Goal: Find specific page/section: Find specific page/section

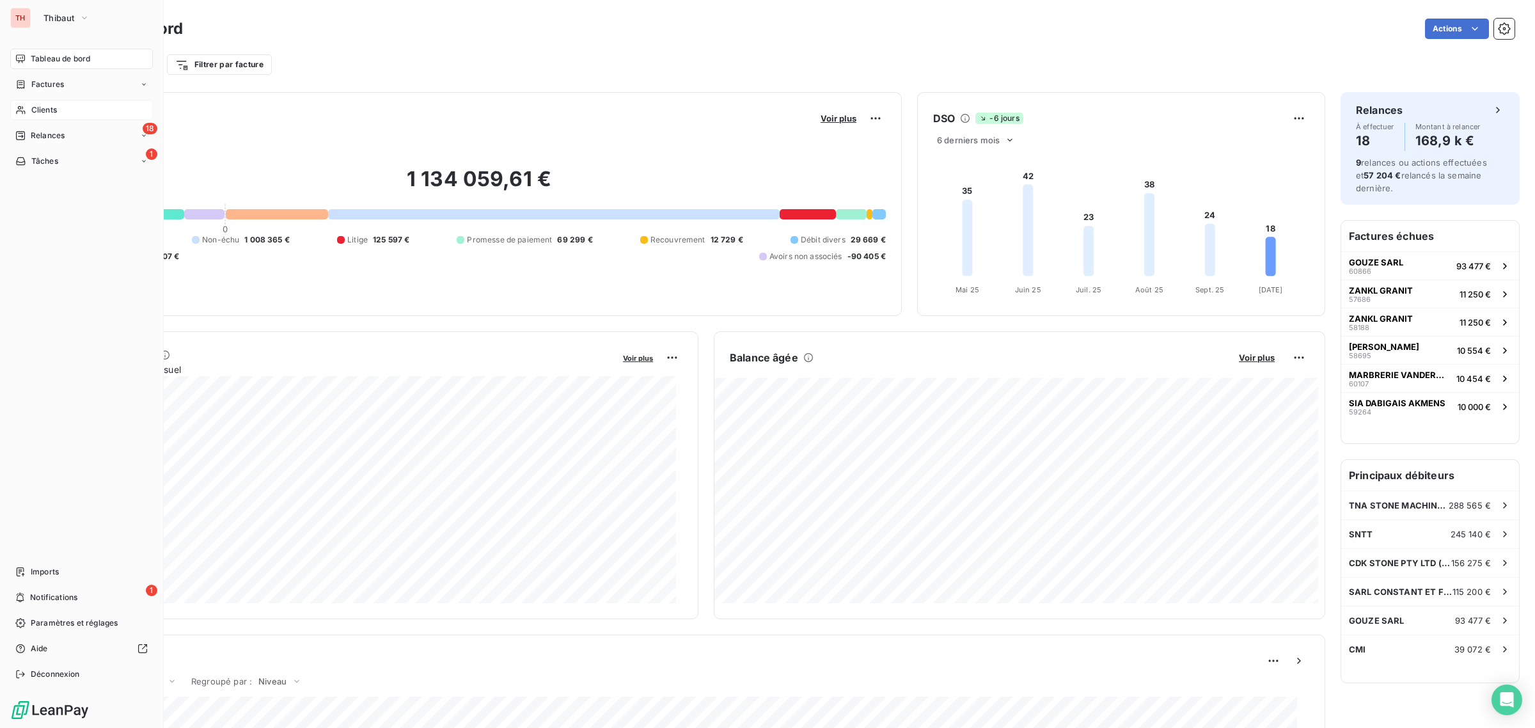
click at [45, 107] on span "Clients" at bounding box center [44, 110] width 26 height 12
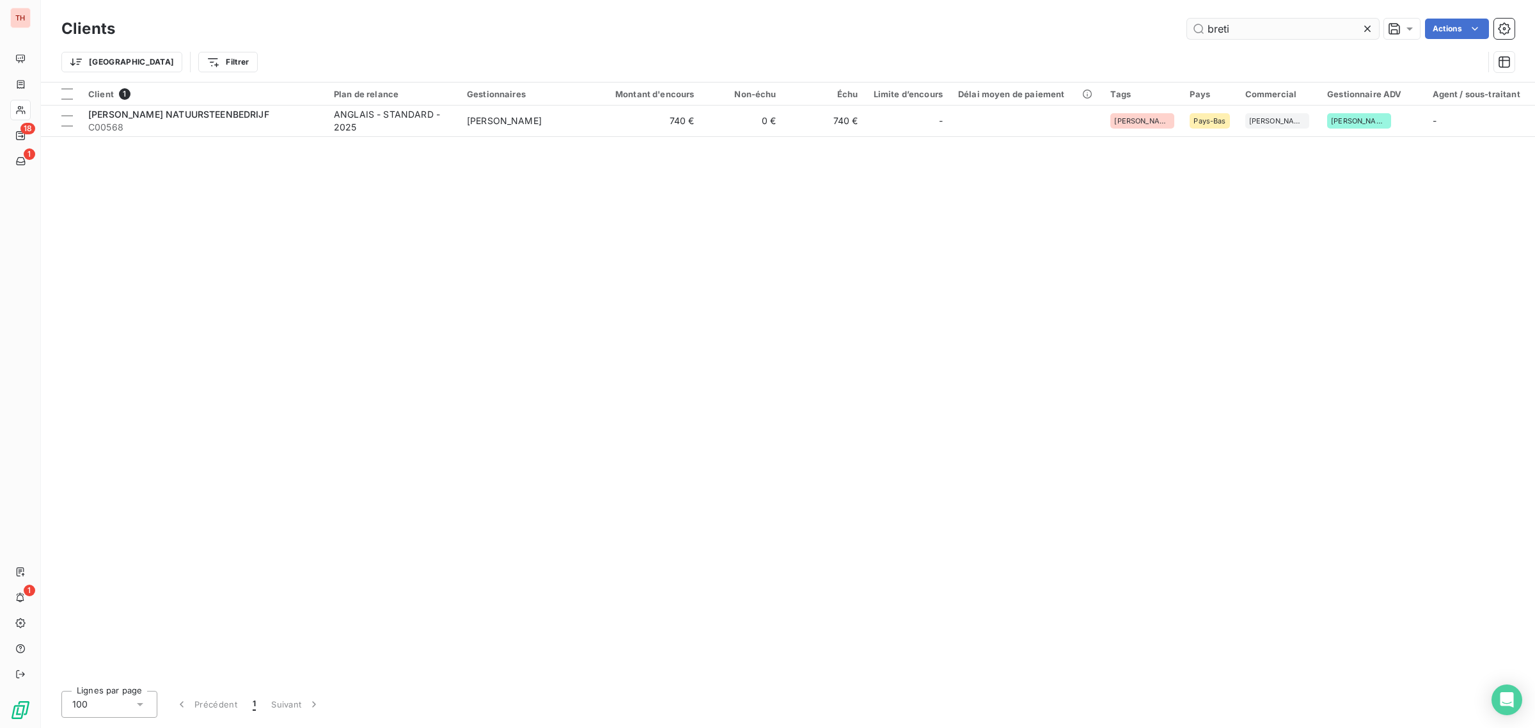
drag, startPoint x: 1247, startPoint y: 29, endPoint x: 1190, endPoint y: 29, distance: 56.9
click at [1190, 29] on input "breti" at bounding box center [1283, 29] width 192 height 20
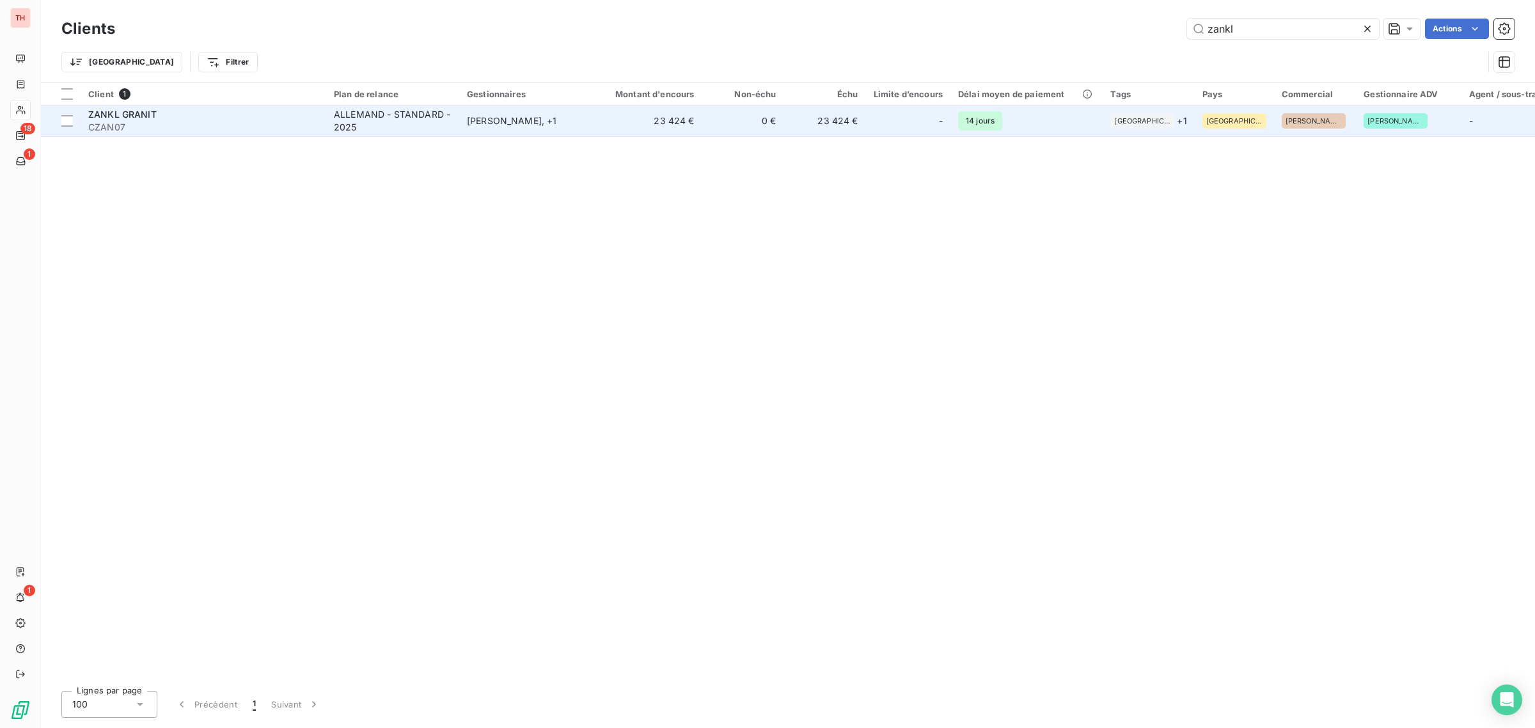
type input "zankl"
click at [266, 122] on span "CZAN07" at bounding box center [203, 127] width 230 height 13
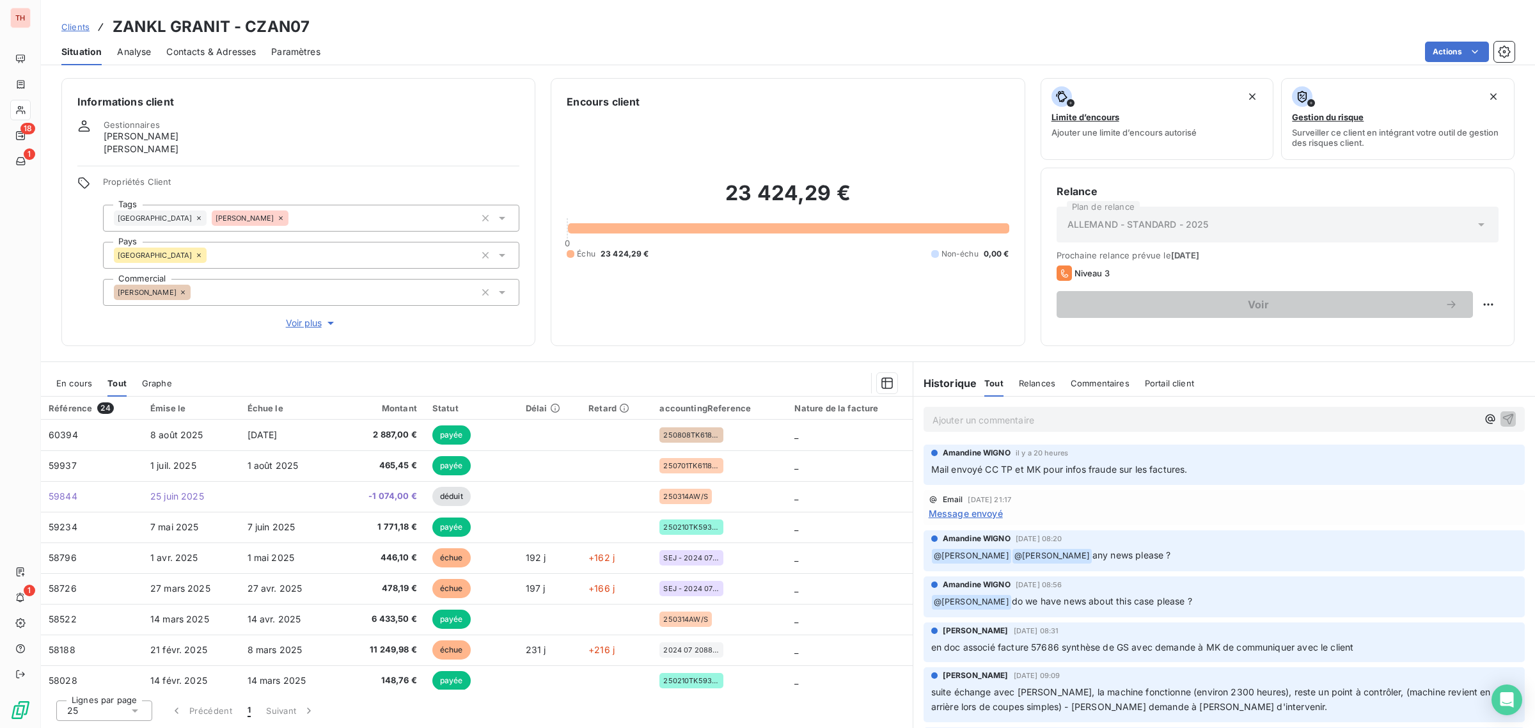
click at [75, 383] on span "En cours" at bounding box center [74, 383] width 36 height 10
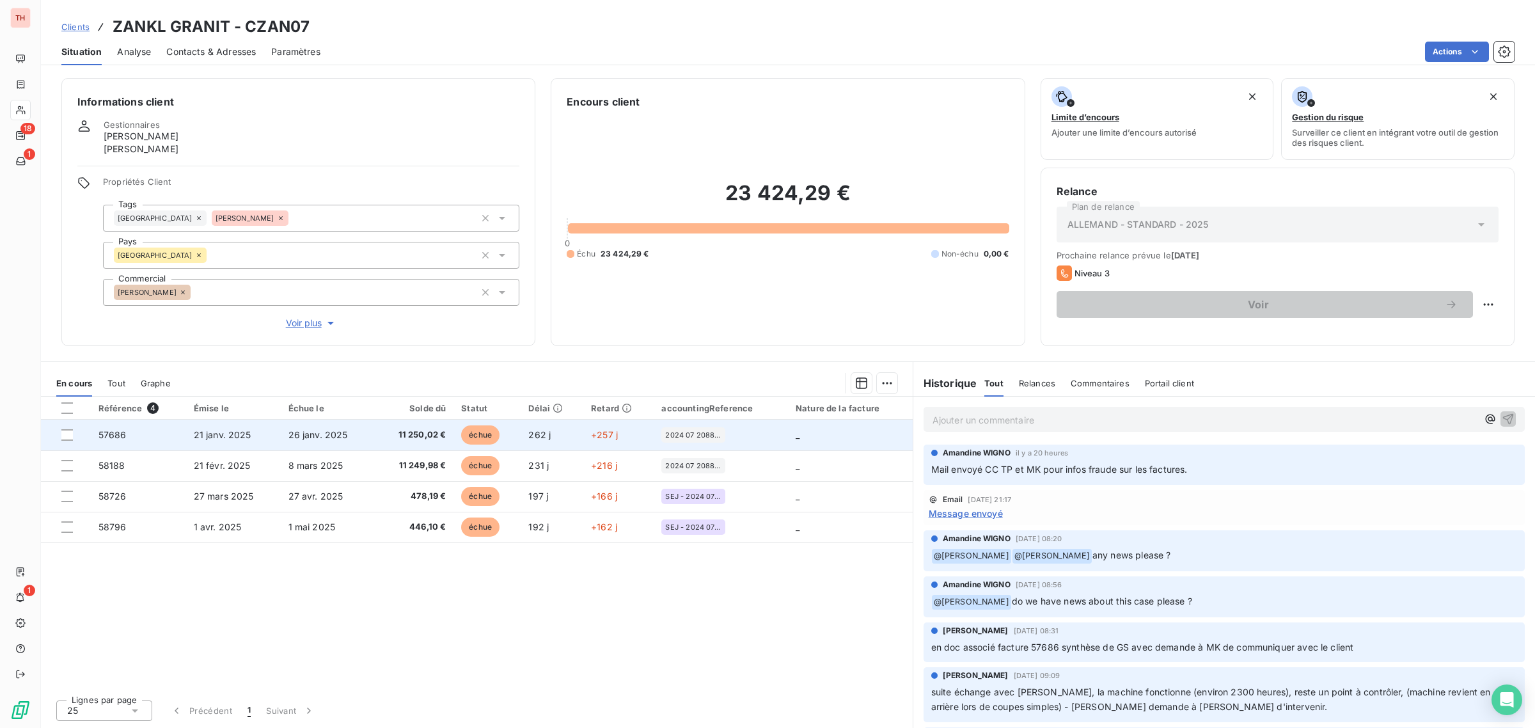
click at [183, 422] on td "57686" at bounding box center [138, 435] width 95 height 31
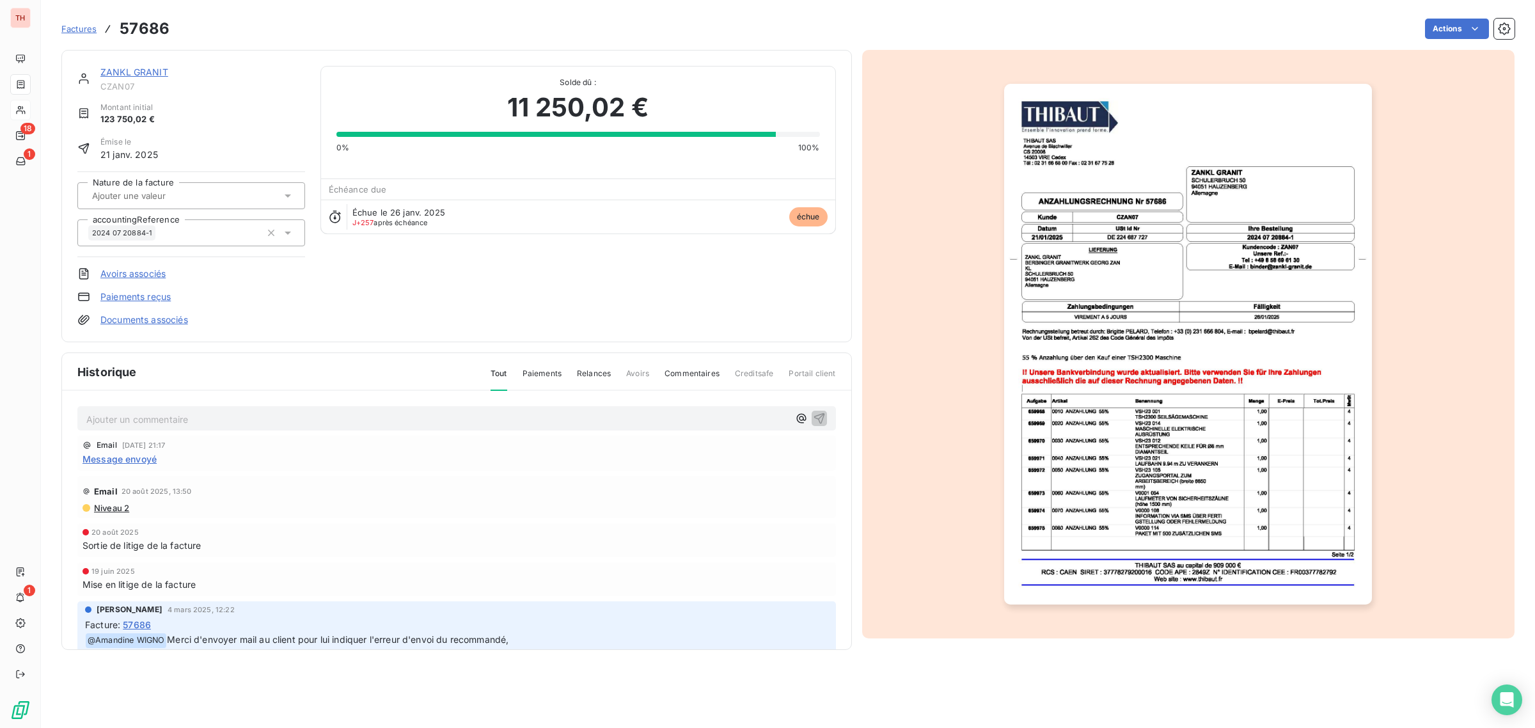
click at [139, 319] on link "Documents associés" at bounding box center [144, 319] width 88 height 13
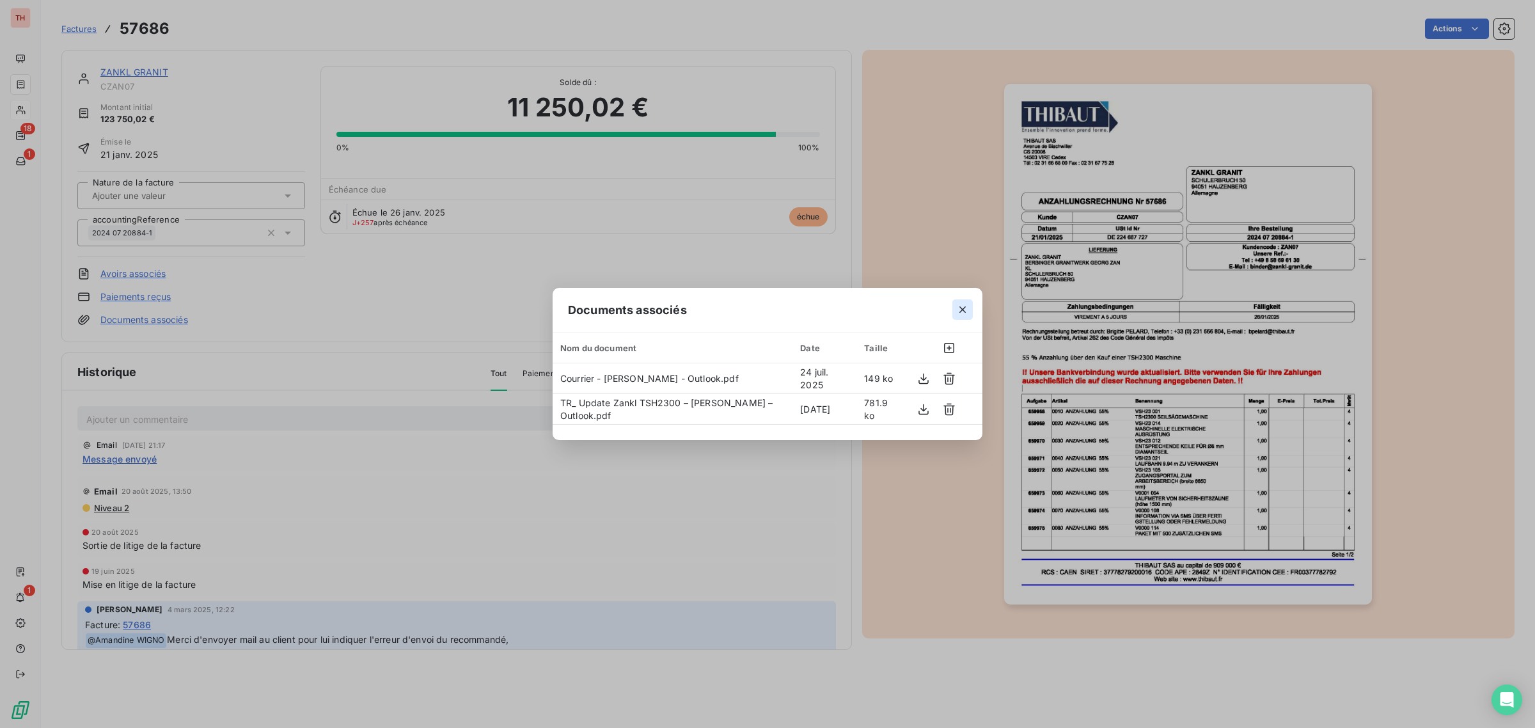
click at [961, 308] on icon "button" at bounding box center [962, 309] width 13 height 13
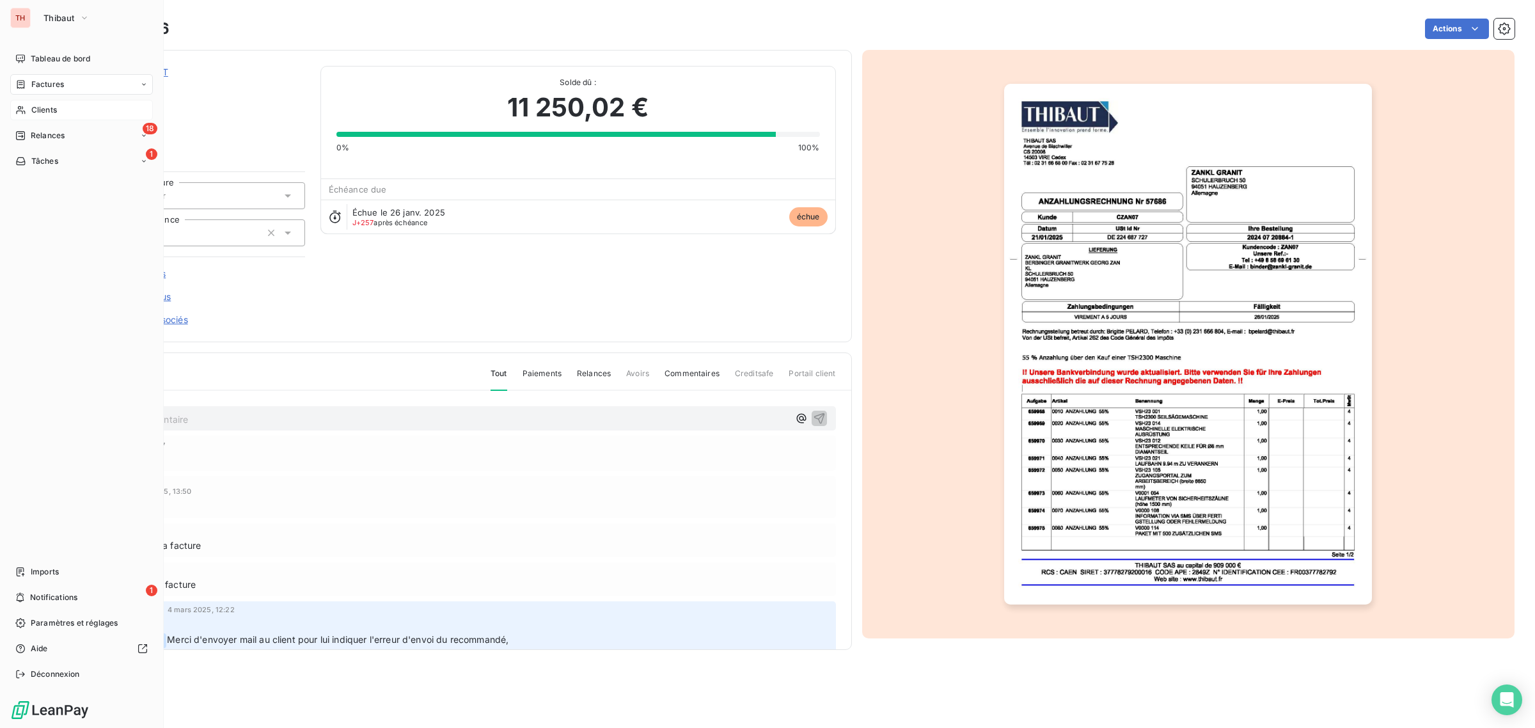
click at [50, 109] on span "Clients" at bounding box center [44, 110] width 26 height 12
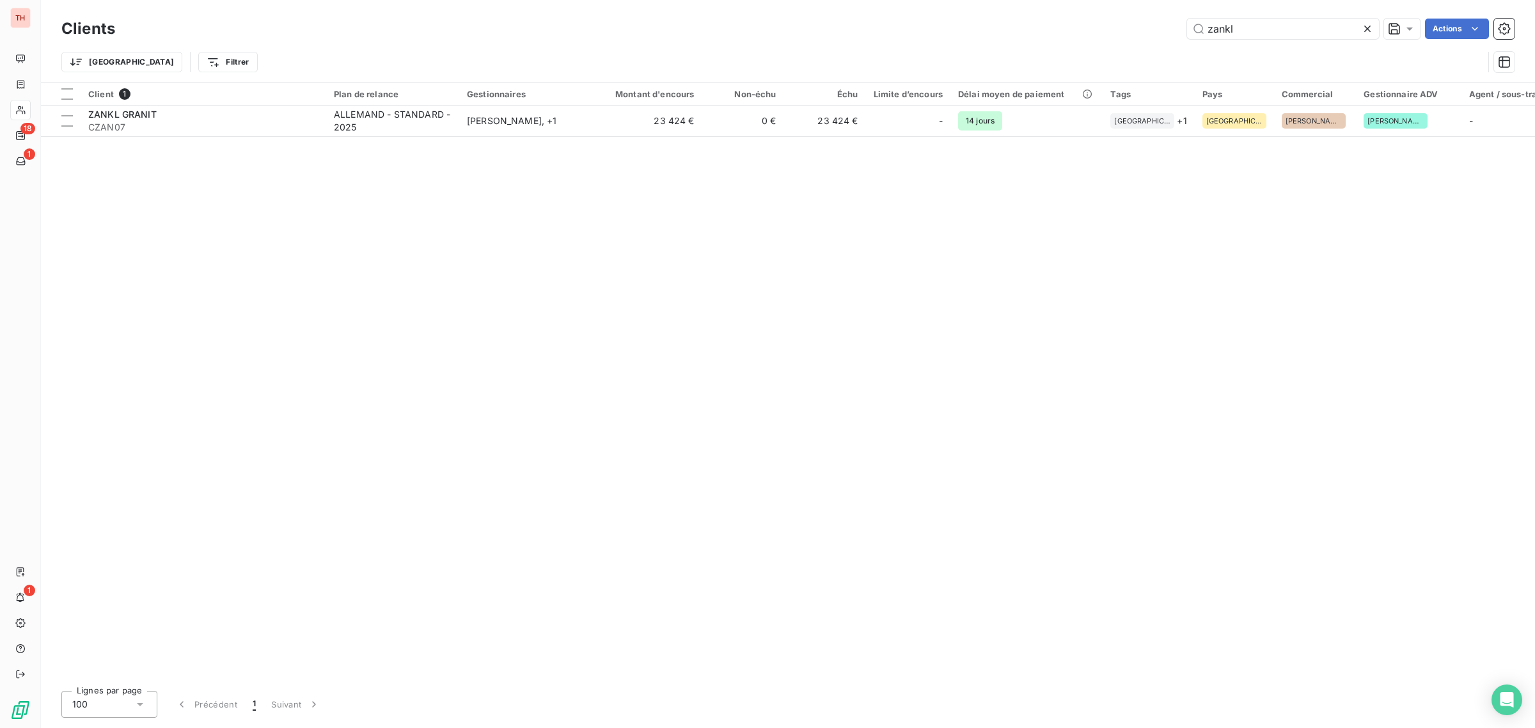
drag, startPoint x: 1242, startPoint y: 29, endPoint x: 1178, endPoint y: 26, distance: 63.4
click at [1178, 26] on div "zankl Actions" at bounding box center [822, 29] width 1384 height 20
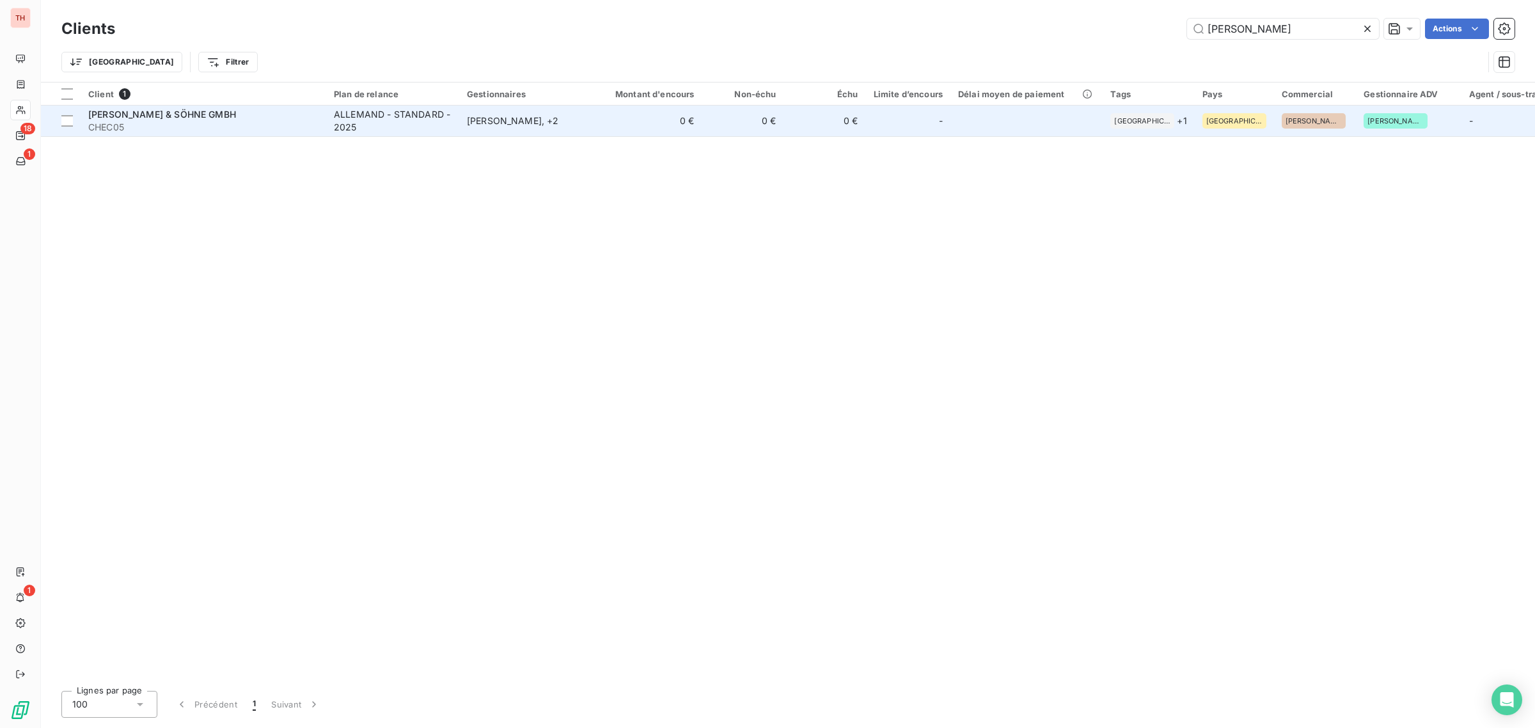
type input "[PERSON_NAME]"
click at [260, 118] on div "[PERSON_NAME] & SÖHNE GMBH" at bounding box center [203, 114] width 230 height 13
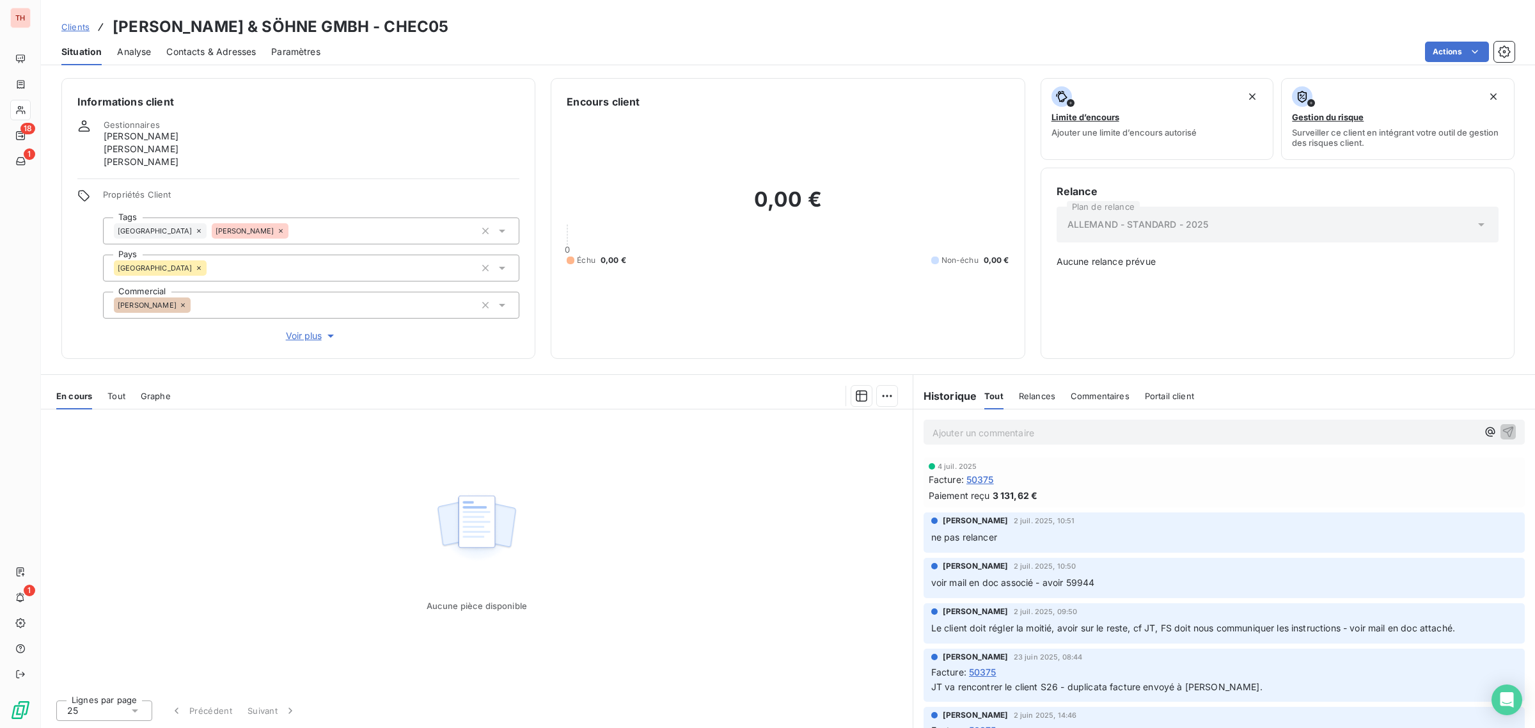
click at [112, 386] on div "Tout" at bounding box center [116, 396] width 18 height 27
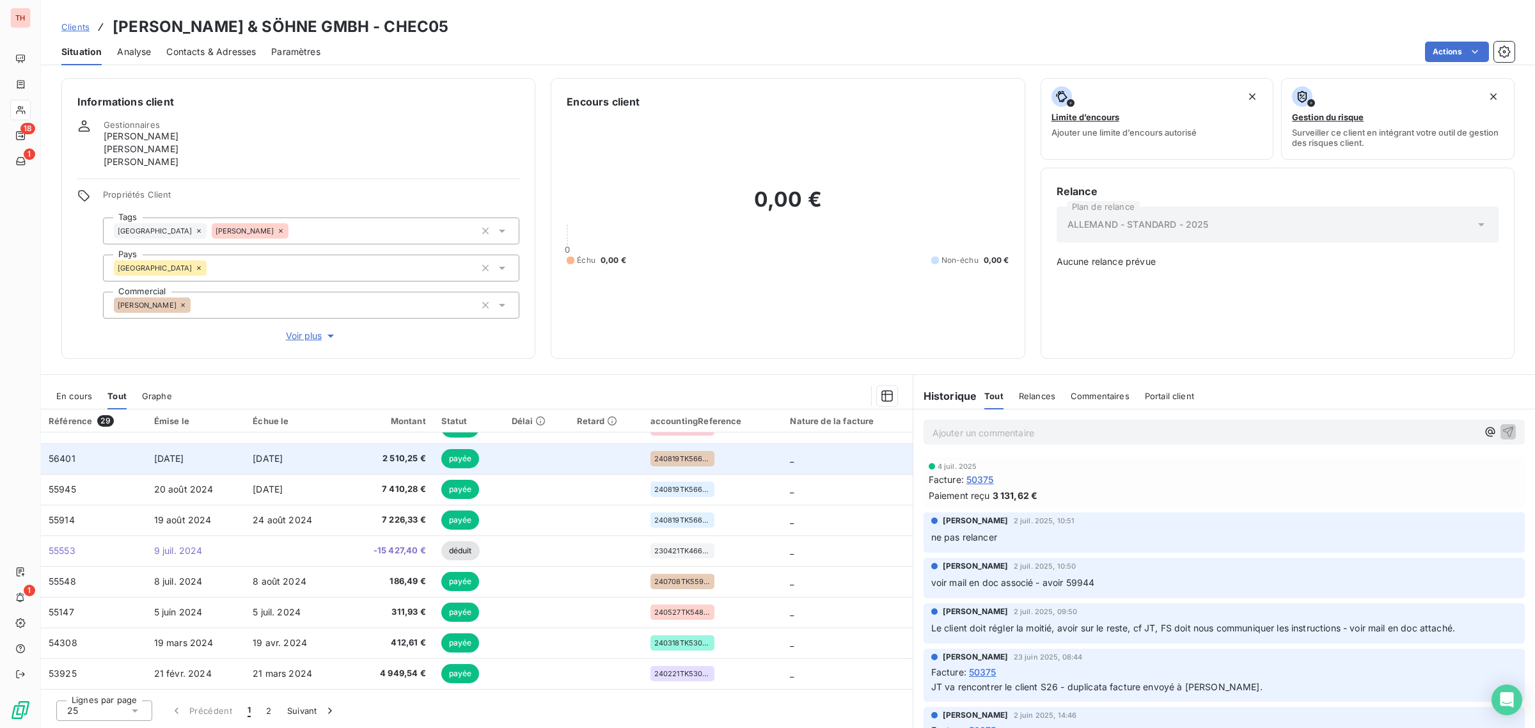
scroll to position [160, 0]
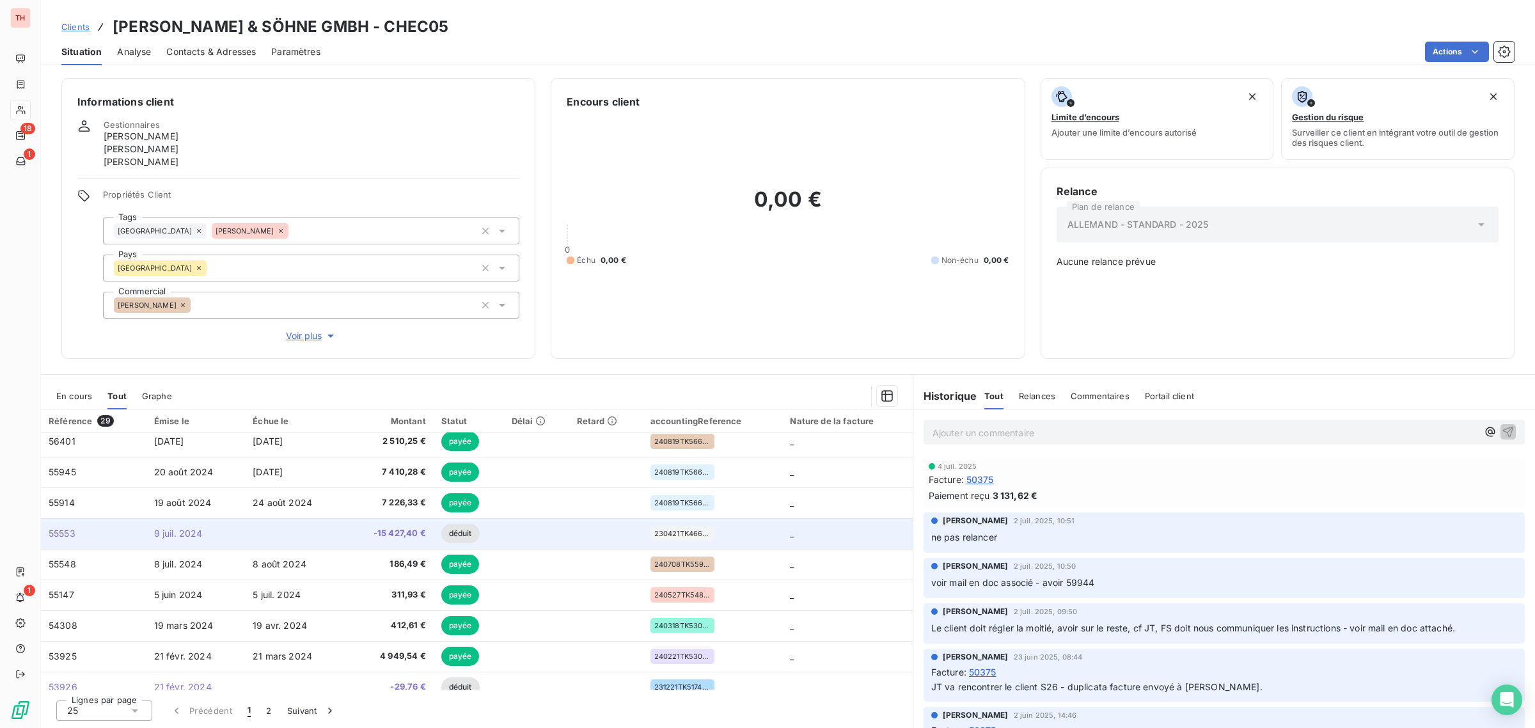
click at [209, 533] on td "9 juil. 2024" at bounding box center [195, 533] width 99 height 31
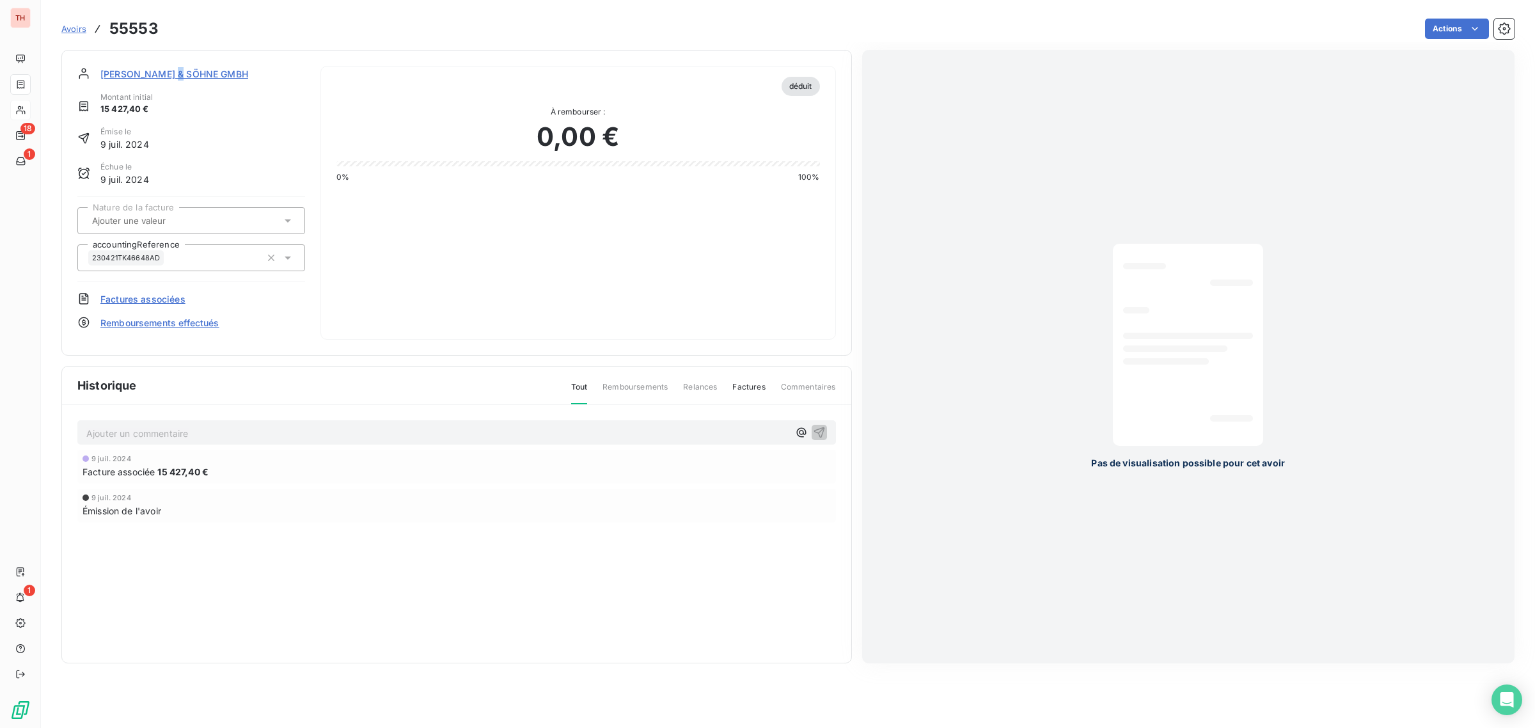
click at [179, 74] on span "[PERSON_NAME] & SÖHNE GMBH" at bounding box center [174, 73] width 148 height 13
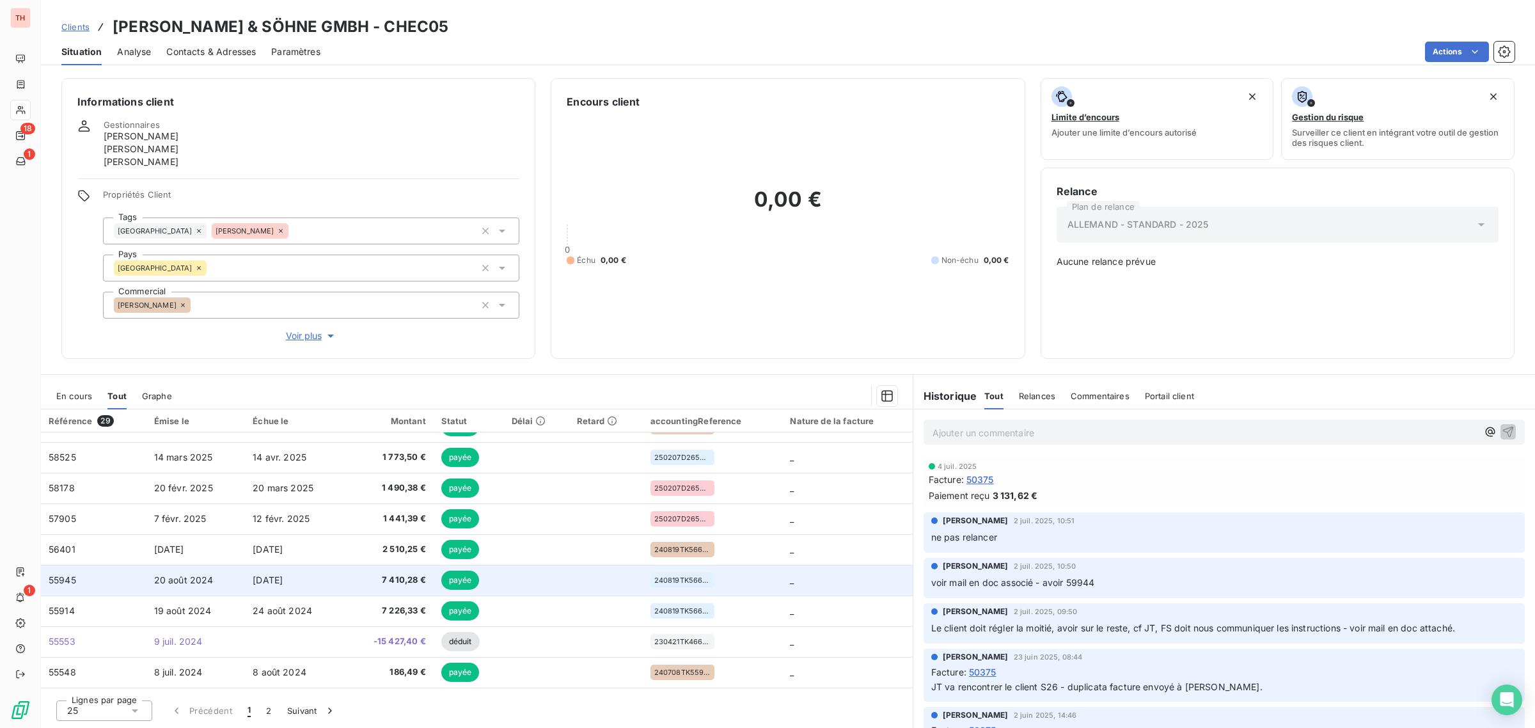
scroll to position [80, 0]
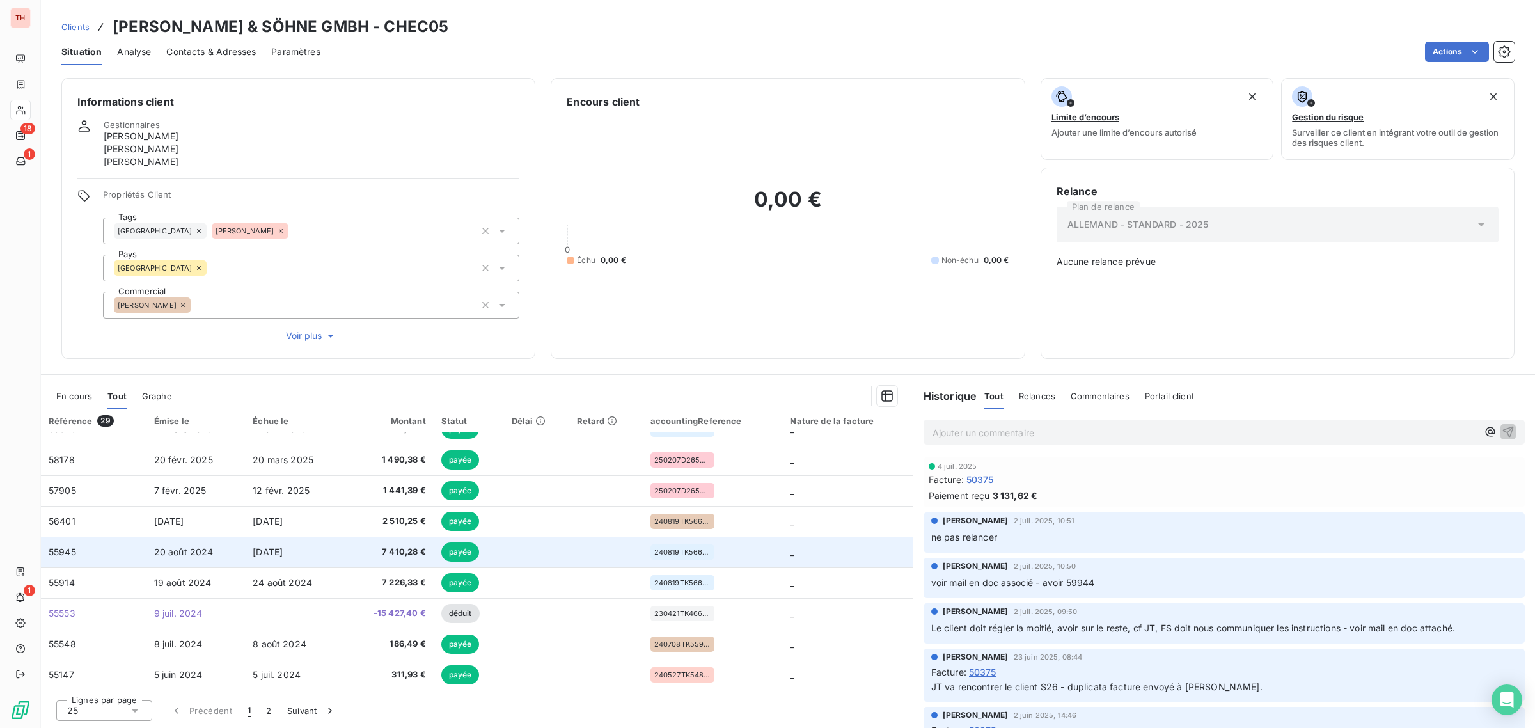
click at [283, 549] on span "[DATE]" at bounding box center [268, 551] width 30 height 11
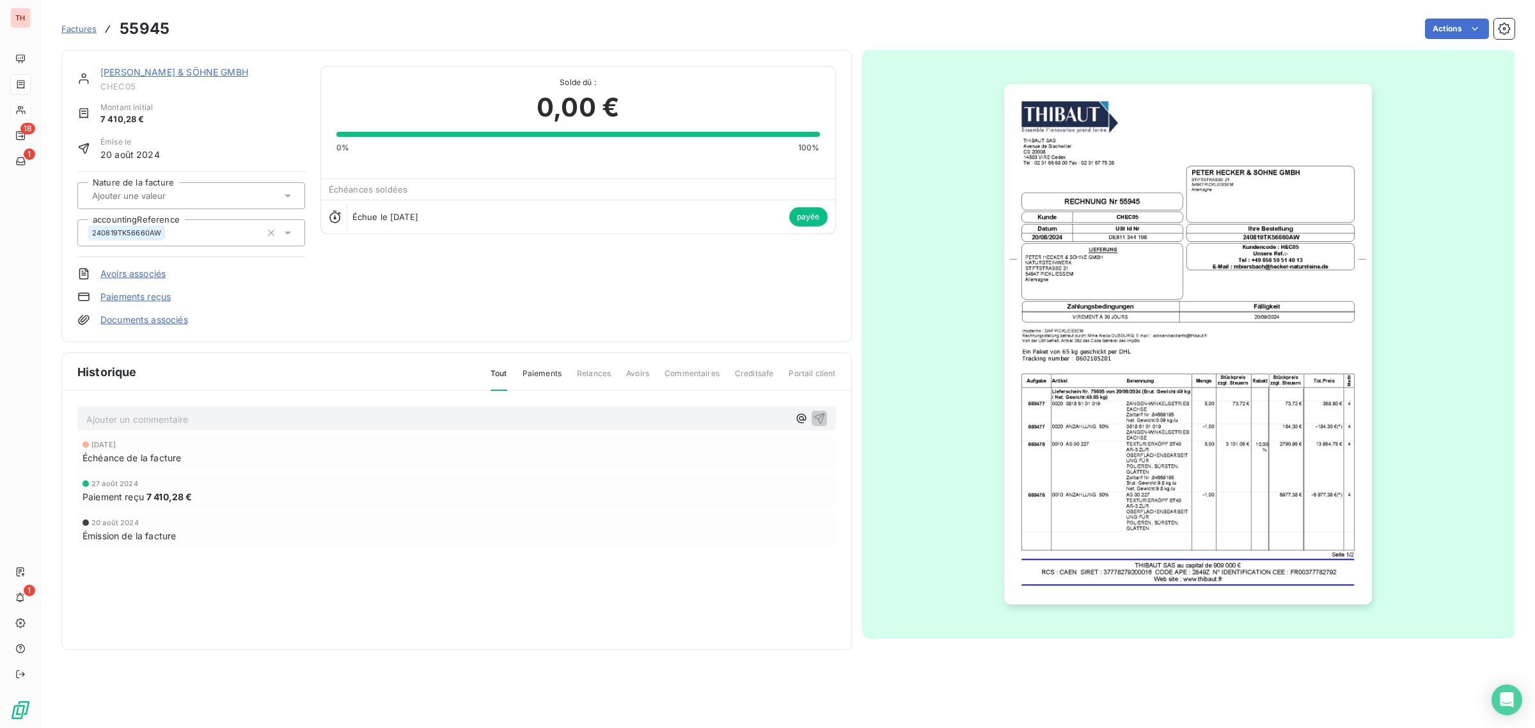
click at [143, 317] on link "Documents associés" at bounding box center [144, 319] width 88 height 13
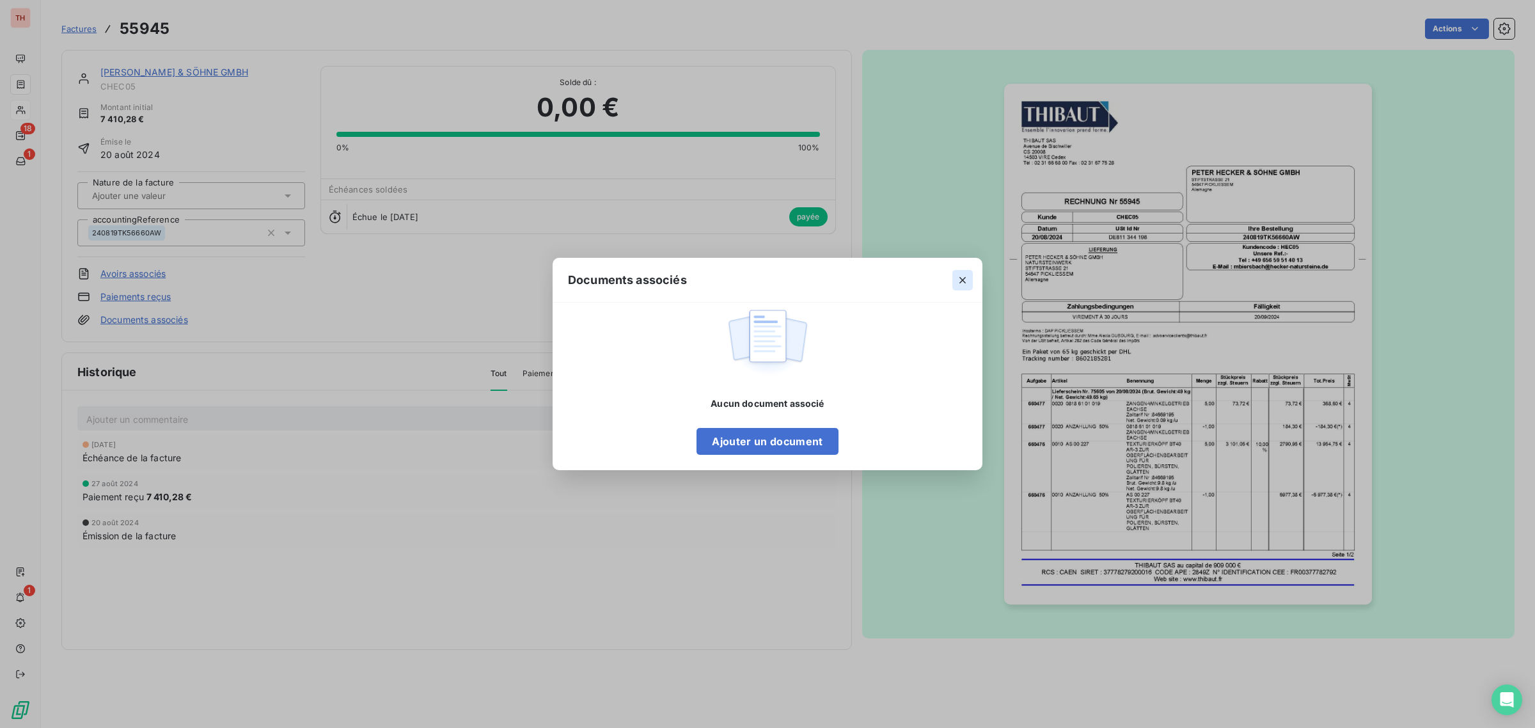
click at [960, 277] on icon "button" at bounding box center [962, 280] width 6 height 6
